Goal: Task Accomplishment & Management: Complete application form

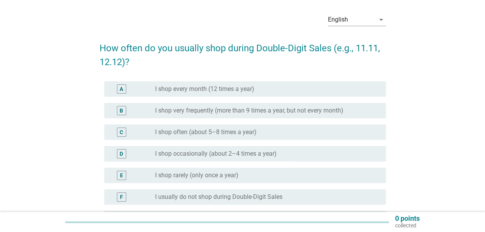
scroll to position [39, 0]
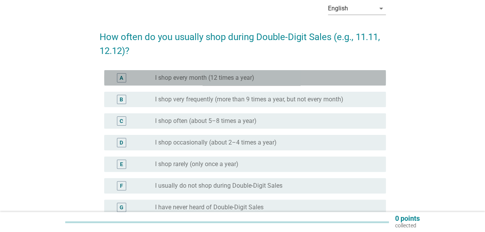
click at [242, 83] on div "A radio_button_unchecked I shop every month (12 times a year)" at bounding box center [245, 77] width 282 height 15
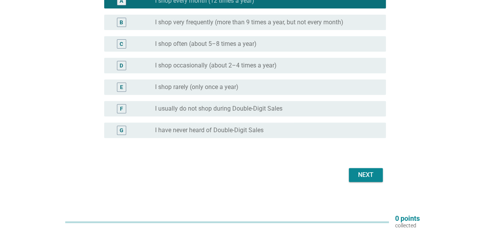
scroll to position [123, 0]
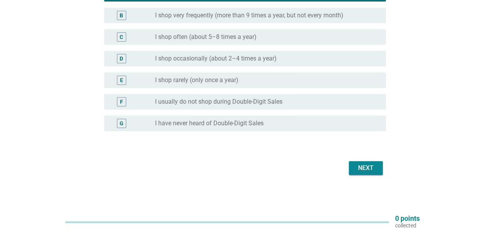
click at [358, 169] on div "Next" at bounding box center [366, 168] width 22 height 9
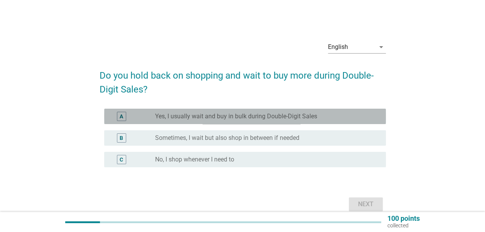
click at [228, 113] on label "Yes, I usually wait and buy in bulk during Double-Digit Sales" at bounding box center [236, 117] width 162 height 8
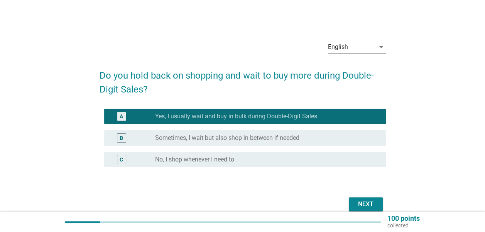
click at [361, 204] on div "Next" at bounding box center [366, 204] width 22 height 9
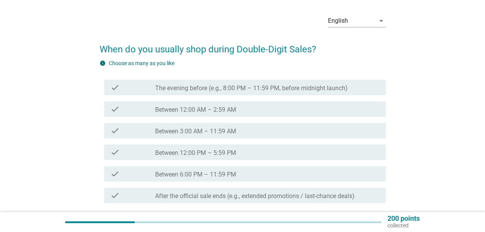
scroll to position [39, 0]
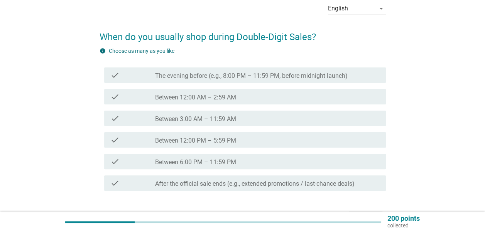
click at [215, 164] on label "Between 6:00 PM – 11:59 PM" at bounding box center [195, 163] width 81 height 8
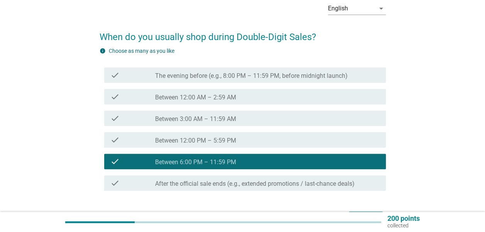
click at [271, 78] on label "The evening before (e.g., 8:00 PM – 11:59 PM, before midnight launch)" at bounding box center [251, 76] width 192 height 8
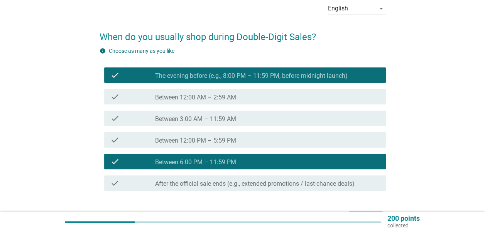
click at [271, 155] on div "check check_box Between 6:00 PM – 11:59 PM" at bounding box center [245, 161] width 282 height 15
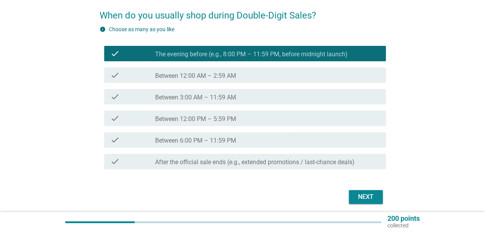
scroll to position [77, 0]
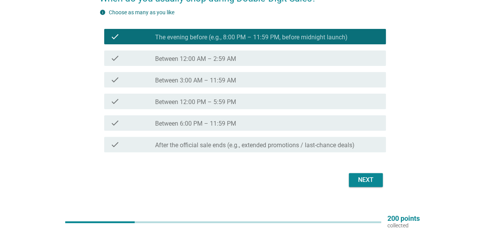
click at [326, 146] on label "After the official sale ends (e.g., extended promotions / last-chance deals)" at bounding box center [254, 146] width 199 height 8
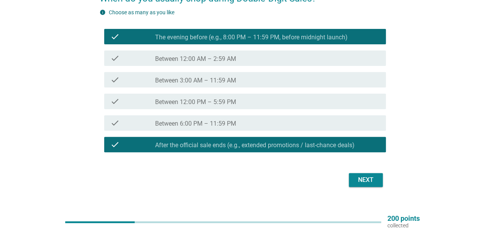
click at [374, 184] on div "Next" at bounding box center [366, 179] width 22 height 9
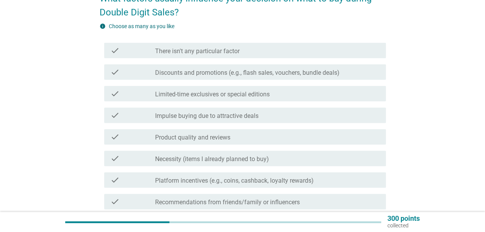
click at [334, 69] on label "Discounts and promotions (e.g., flash sales, vouchers, bundle deals)" at bounding box center [247, 73] width 184 height 8
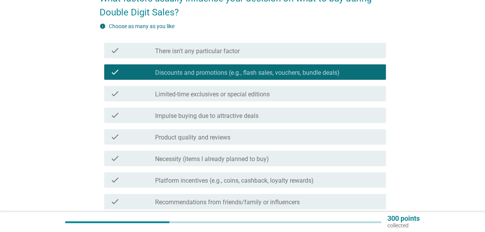
click at [288, 142] on div "check check_box_outline_blank Product quality and reviews" at bounding box center [245, 136] width 282 height 15
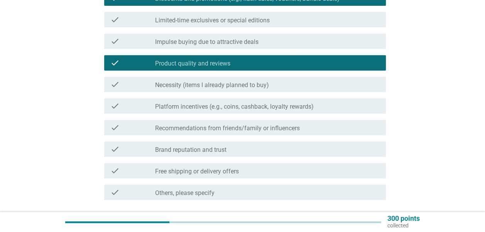
scroll to position [154, 0]
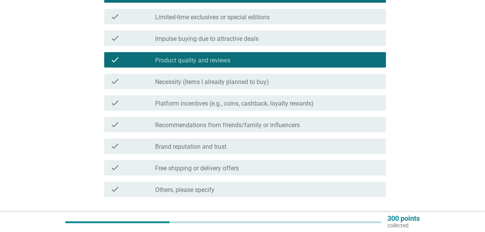
click at [252, 81] on label "Necessity (items I already planned to buy)" at bounding box center [212, 82] width 114 height 8
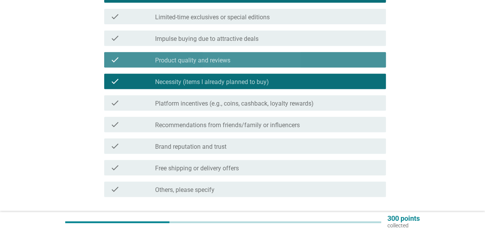
click at [258, 63] on div "check_box_outline_blank Product quality and reviews" at bounding box center [267, 59] width 224 height 9
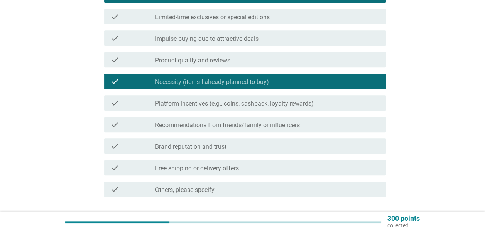
click at [307, 107] on label "Platform incentives (e.g., coins, cashback, loyalty rewards)" at bounding box center [234, 104] width 159 height 8
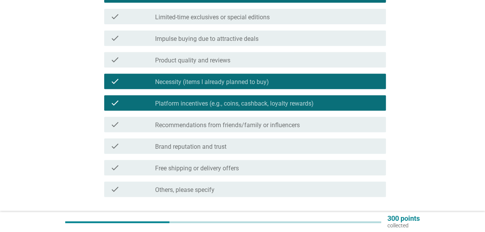
scroll to position [193, 0]
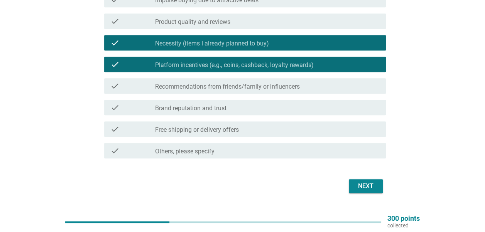
click at [275, 131] on div "check_box_outline_blank Free shipping or delivery offers" at bounding box center [267, 129] width 224 height 9
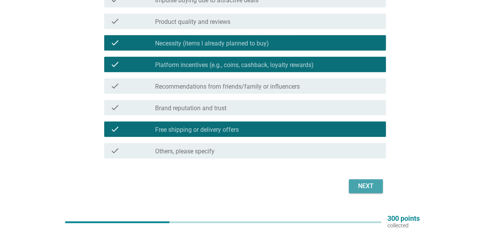
click at [364, 187] on div "Next" at bounding box center [366, 186] width 22 height 9
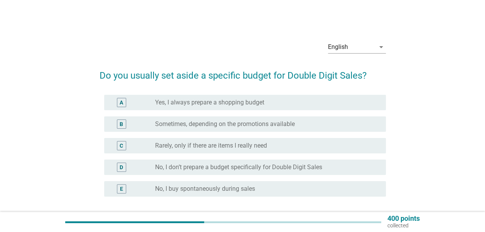
scroll to position [39, 0]
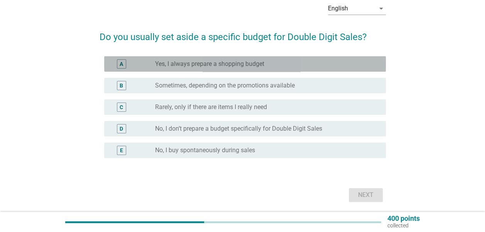
click at [268, 61] on div "radio_button_unchecked Yes, I always prepare a shopping budget" at bounding box center [264, 64] width 218 height 8
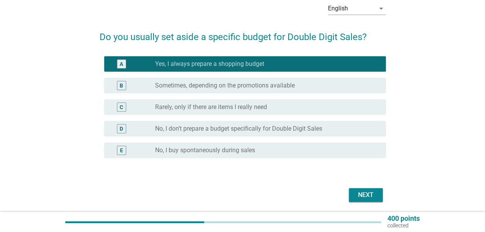
click at [366, 193] on div "Next" at bounding box center [366, 195] width 22 height 9
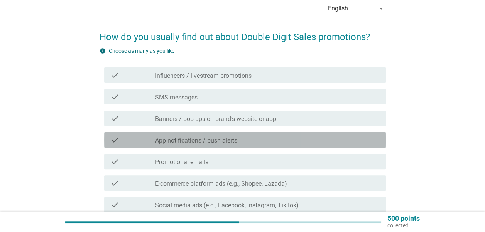
click at [307, 141] on div "check_box_outline_blank App notifications / push alerts" at bounding box center [267, 139] width 224 height 9
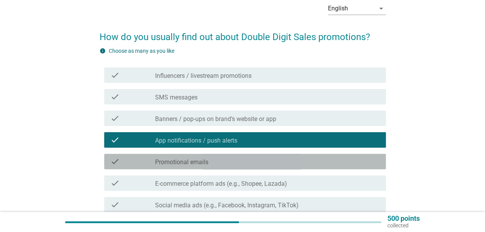
click at [307, 161] on div "check_box_outline_blank Promotional emails" at bounding box center [267, 161] width 224 height 9
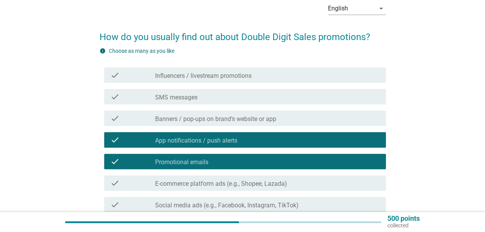
drag, startPoint x: 310, startPoint y: 180, endPoint x: 316, endPoint y: 174, distance: 9.0
click at [310, 180] on div "check_box_outline_blank E-commerce platform ads (e.g., Shopee, Lazada)" at bounding box center [267, 183] width 224 height 9
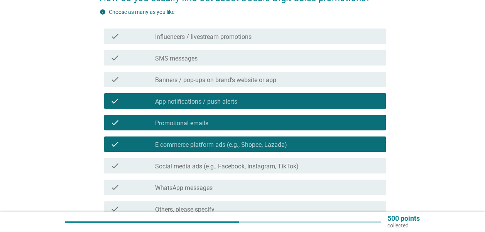
scroll to position [116, 0]
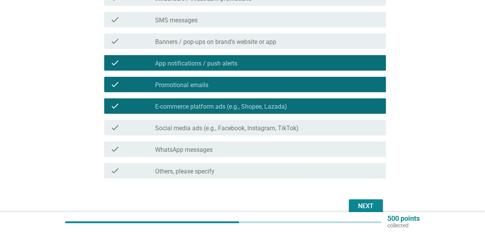
click at [317, 131] on div "check_box_outline_blank Social media ads (e.g., Facebook, Instagram, TikTok)" at bounding box center [267, 127] width 224 height 9
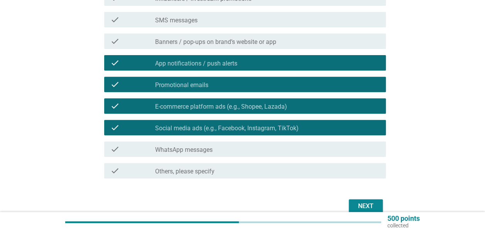
click at [366, 206] on div "Next" at bounding box center [366, 206] width 22 height 9
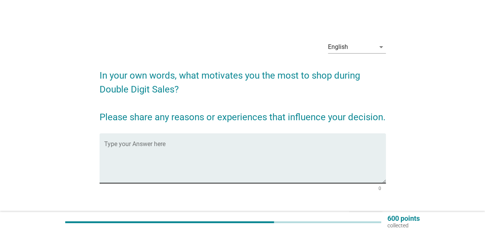
click at [274, 159] on textarea "Type your Answer here" at bounding box center [245, 163] width 282 height 40
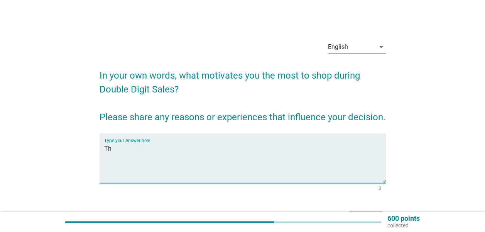
type textarea "T"
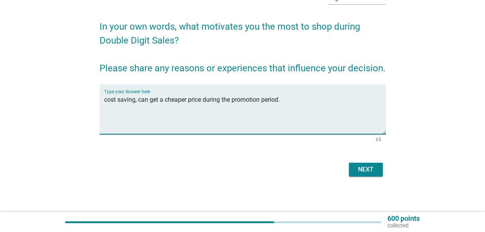
scroll to position [51, 0]
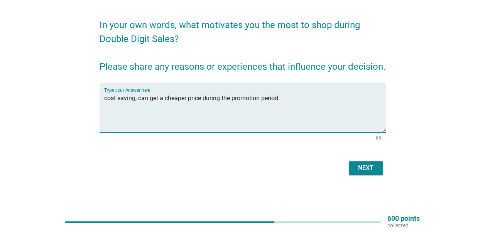
type textarea "cost saving, can get a cheaper price during the promotion period."
click at [375, 173] on button "Next" at bounding box center [366, 168] width 34 height 14
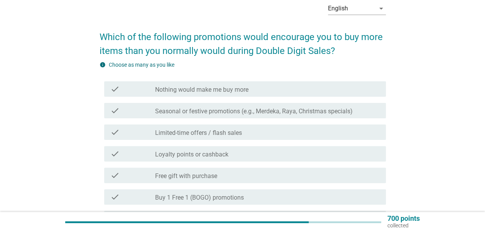
scroll to position [77, 0]
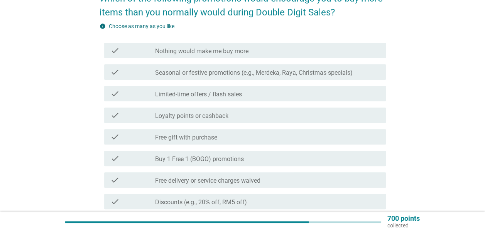
click at [262, 115] on div "check_box_outline_blank Loyalty points or cashback" at bounding box center [267, 115] width 224 height 9
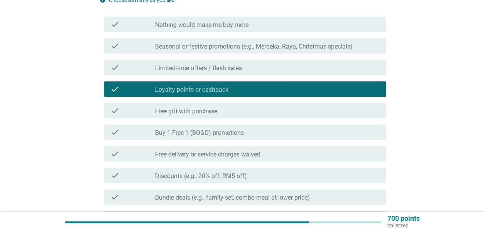
scroll to position [116, 0]
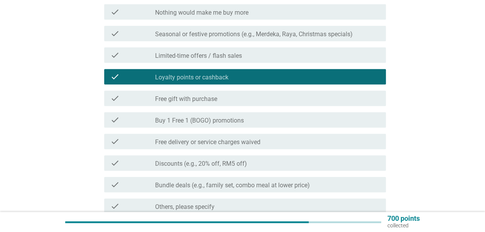
click at [278, 143] on div "check_box_outline_blank Free delivery or service charges waived" at bounding box center [267, 141] width 224 height 9
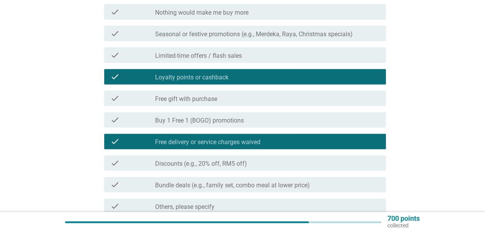
click at [291, 165] on div "check_box_outline_blank Discounts (e.g., 20% off, RM5 off)" at bounding box center [267, 163] width 224 height 9
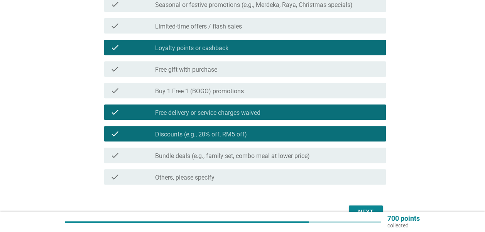
scroll to position [189, 0]
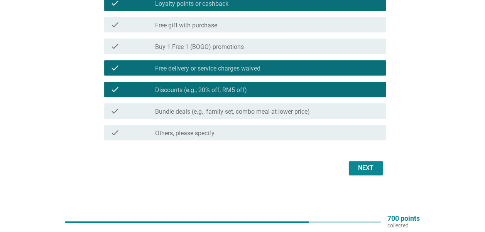
click at [369, 170] on div "Next" at bounding box center [366, 168] width 22 height 9
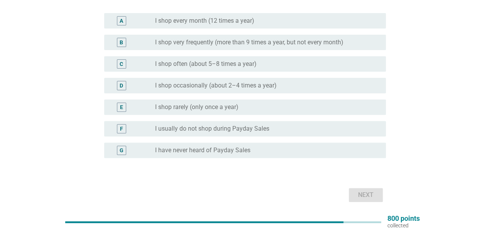
scroll to position [46, 0]
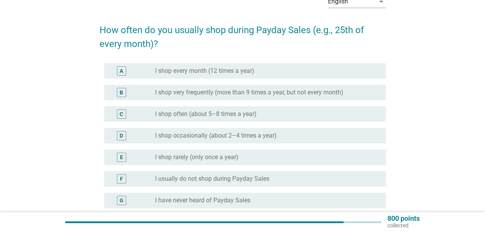
click at [282, 136] on div "radio_button_unchecked I shop occasionally (about 2–4 times a year)" at bounding box center [264, 136] width 218 height 8
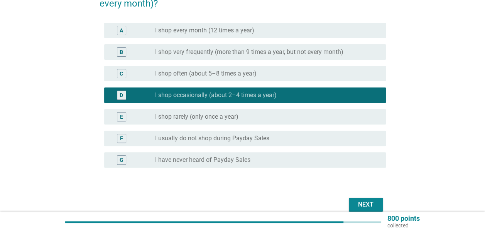
scroll to position [123, 0]
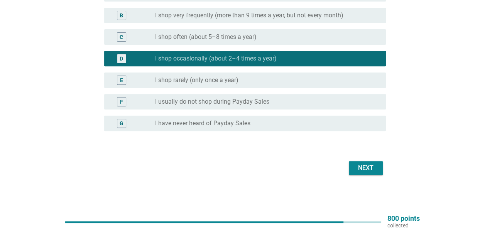
click at [365, 168] on div "Next" at bounding box center [366, 168] width 22 height 9
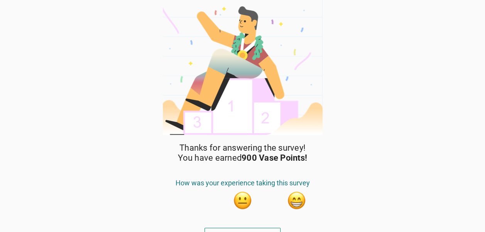
scroll to position [12, 0]
